Goal: Check status: Check status

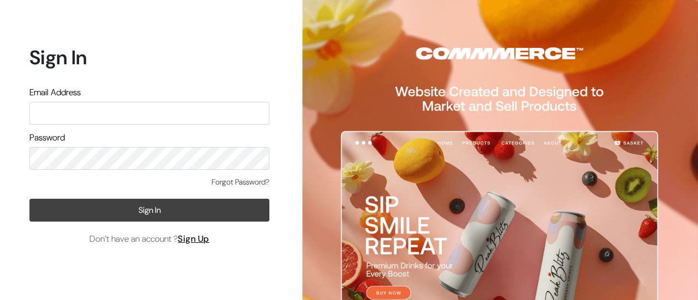
type input "poojaghatge55@gmail.com"
click at [154, 204] on button "Sign In" at bounding box center [149, 210] width 240 height 23
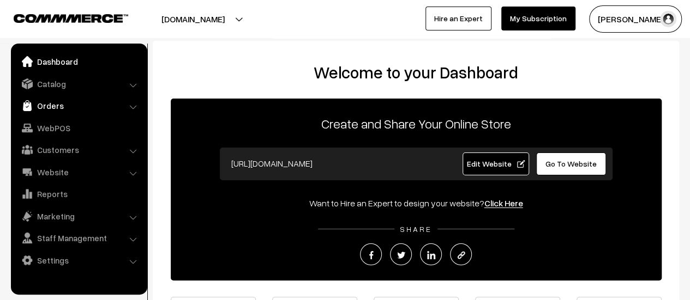
click at [47, 104] on link "Orders" at bounding box center [79, 106] width 130 height 20
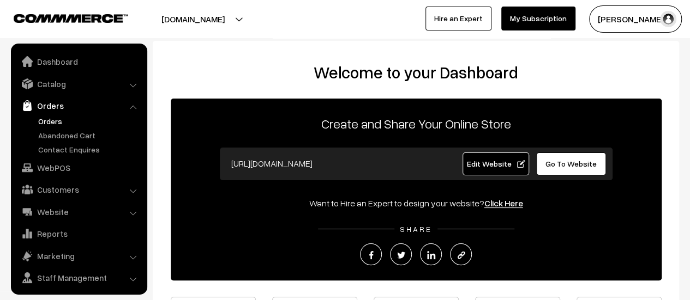
click at [49, 118] on link "Orders" at bounding box center [89, 121] width 108 height 11
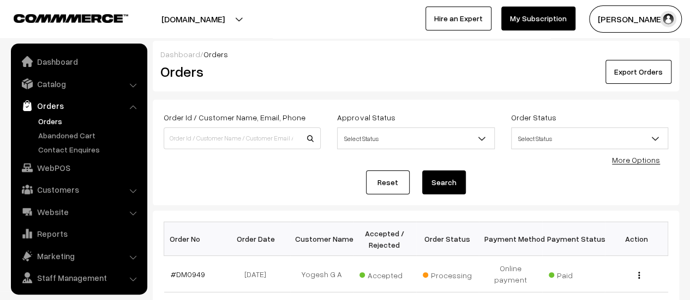
scroll to position [25, 0]
